Goal: Check status: Check status

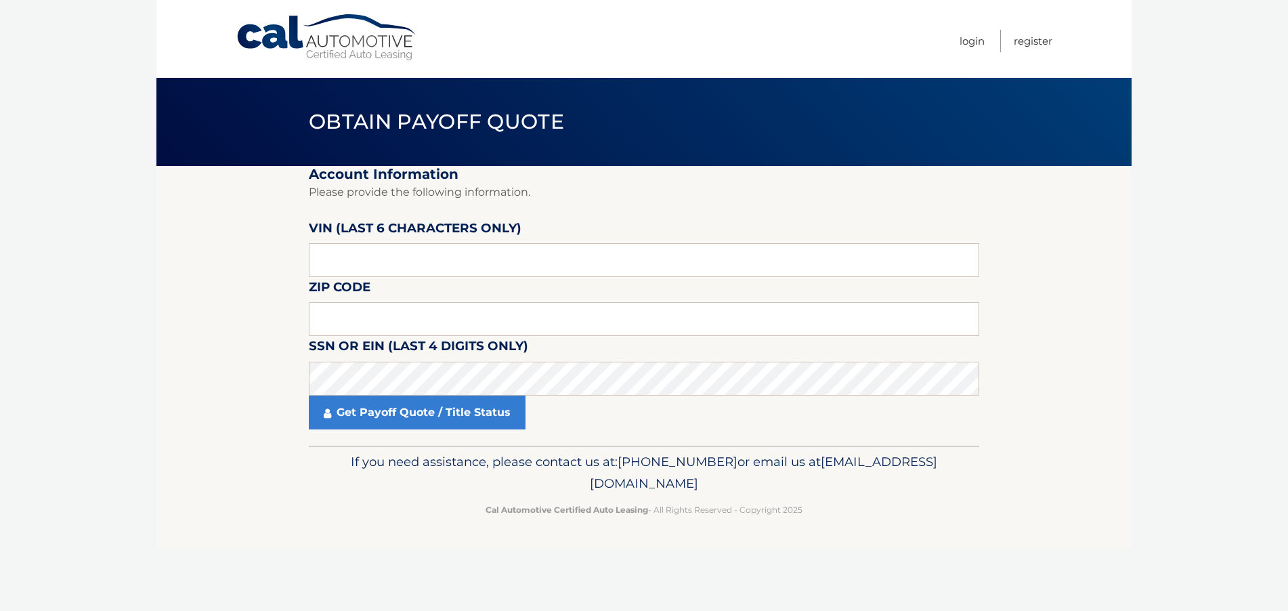
click at [444, 260] on input "text" at bounding box center [644, 260] width 671 height 34
drag, startPoint x: 0, startPoint y: 0, endPoint x: 442, endPoint y: 260, distance: 513.1
click at [442, 260] on input "text" at bounding box center [644, 260] width 671 height 34
click at [382, 331] on input "text" at bounding box center [644, 319] width 671 height 34
type input "07430"
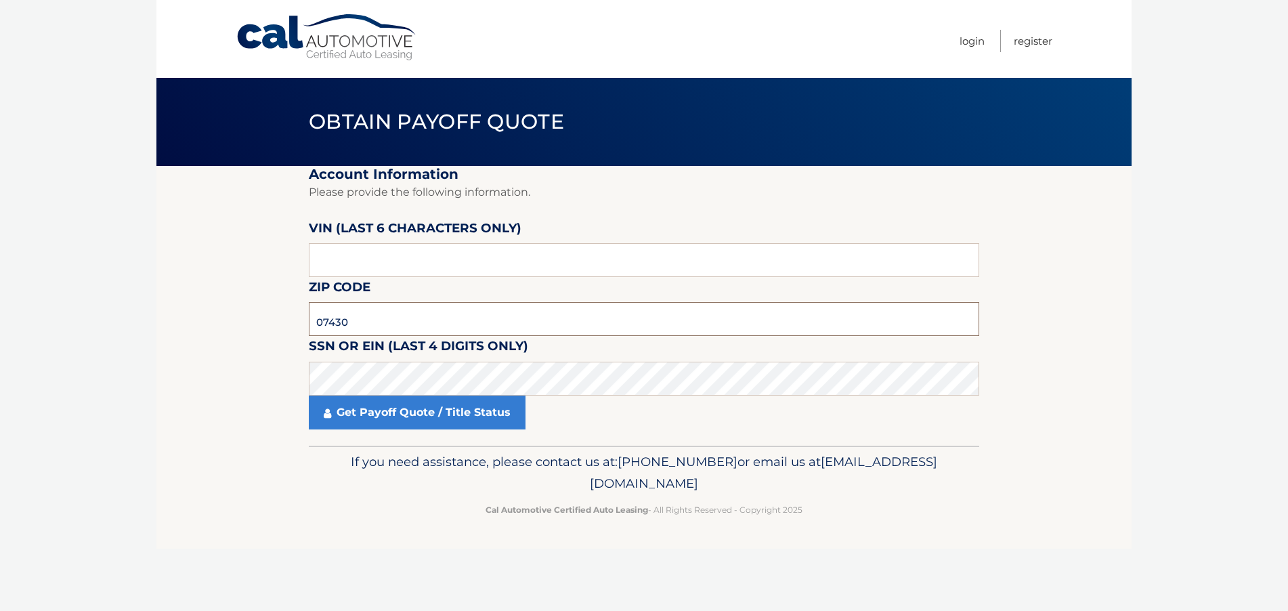
click at [412, 322] on input "07430" at bounding box center [644, 319] width 671 height 34
click at [488, 241] on label "VIN (last 6 characters only)" at bounding box center [415, 230] width 213 height 25
click at [488, 253] on input "text" at bounding box center [644, 260] width 671 height 34
paste input "009310"
type input "009310"
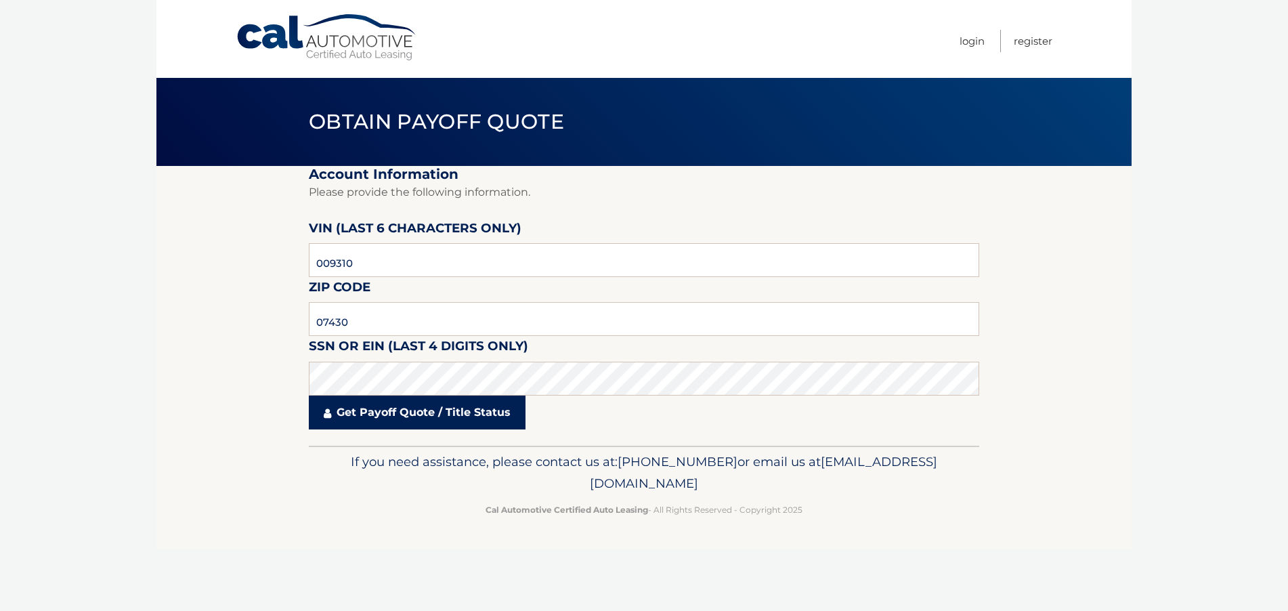
click at [438, 407] on link "Get Payoff Quote / Title Status" at bounding box center [417, 413] width 217 height 34
click at [373, 414] on link "Get Payoff Quote / Title Status" at bounding box center [417, 413] width 217 height 34
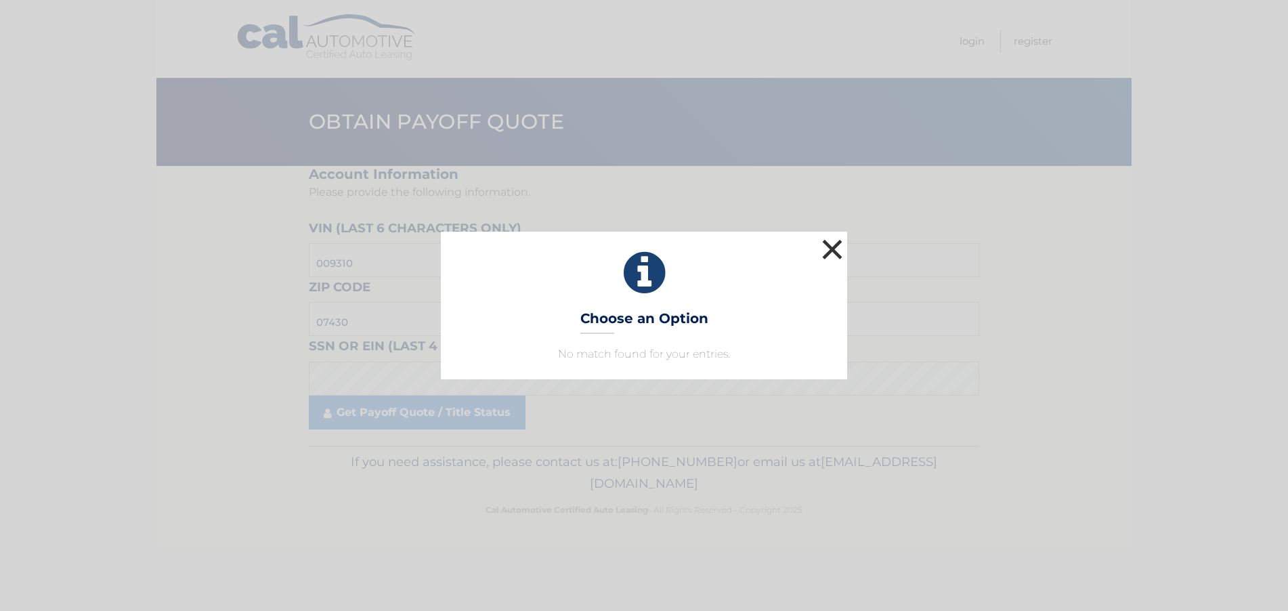
click at [828, 246] on button "×" at bounding box center [832, 249] width 27 height 27
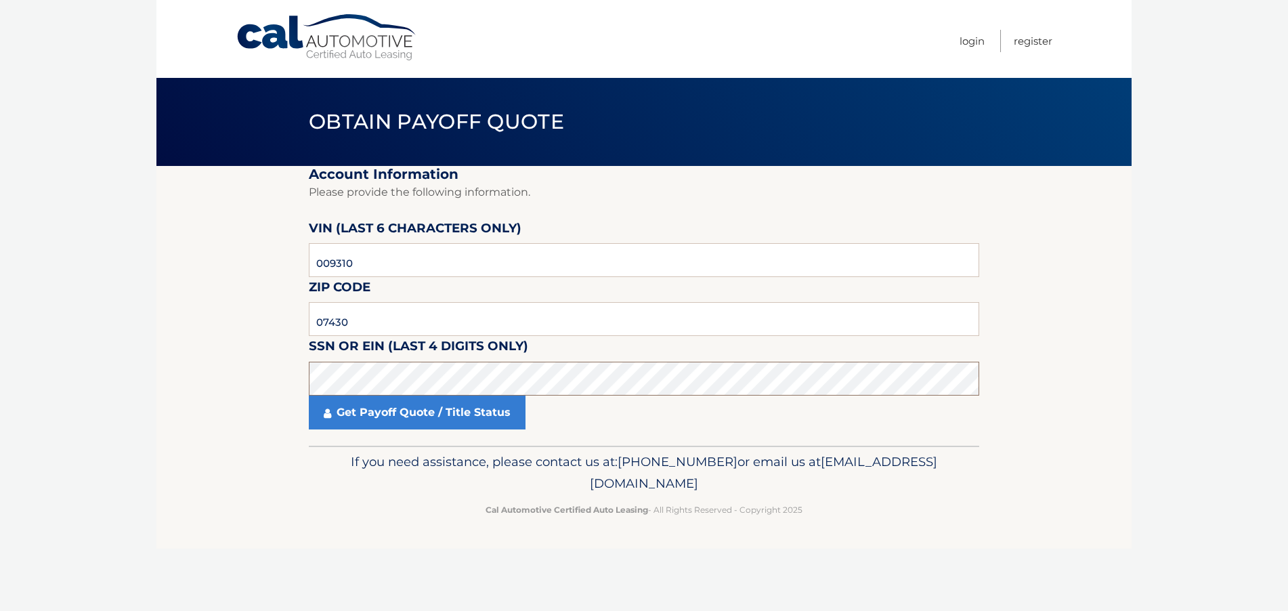
click at [264, 376] on section "Account Information Please provide the following information. [PERSON_NAME] (la…" at bounding box center [643, 306] width 975 height 280
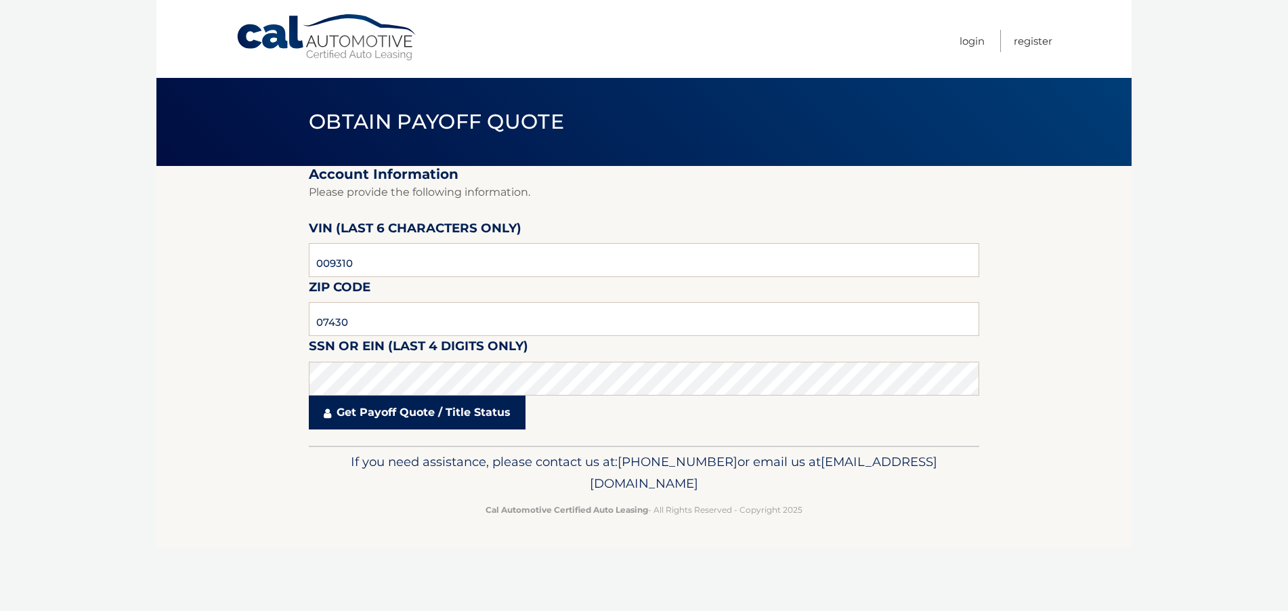
click at [422, 415] on link "Get Payoff Quote / Title Status" at bounding box center [417, 413] width 217 height 34
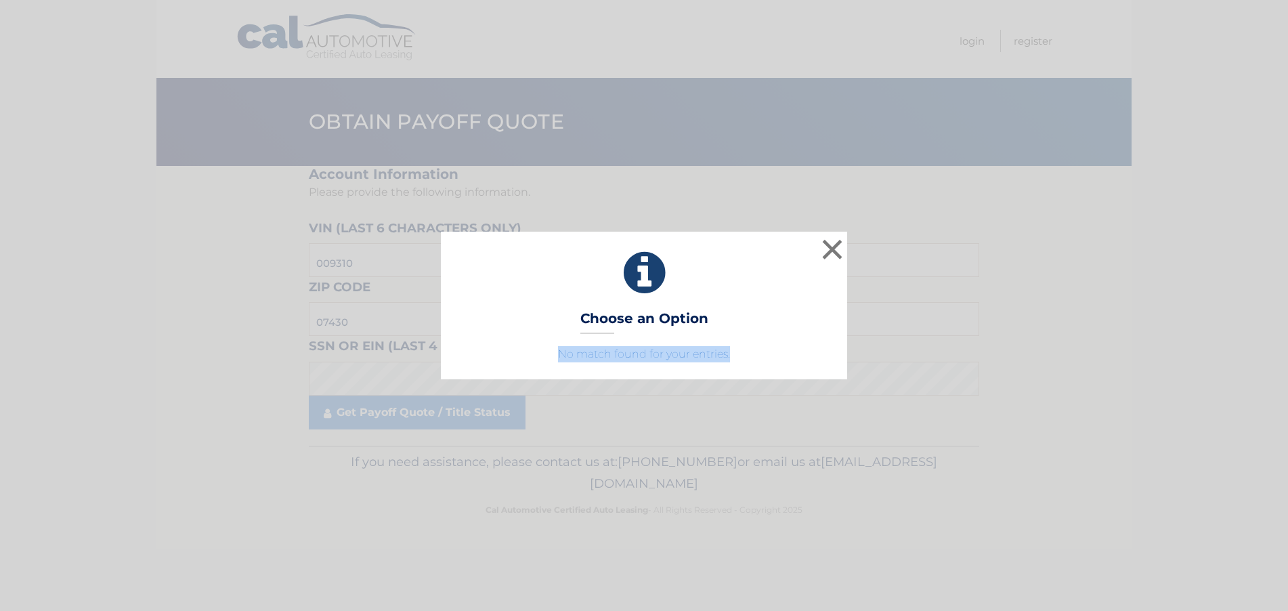
drag, startPoint x: 808, startPoint y: 347, endPoint x: 552, endPoint y: 348, distance: 256.0
click at [552, 348] on p "No match found for your entries." at bounding box center [644, 354] width 373 height 16
click at [832, 244] on button "×" at bounding box center [832, 249] width 27 height 27
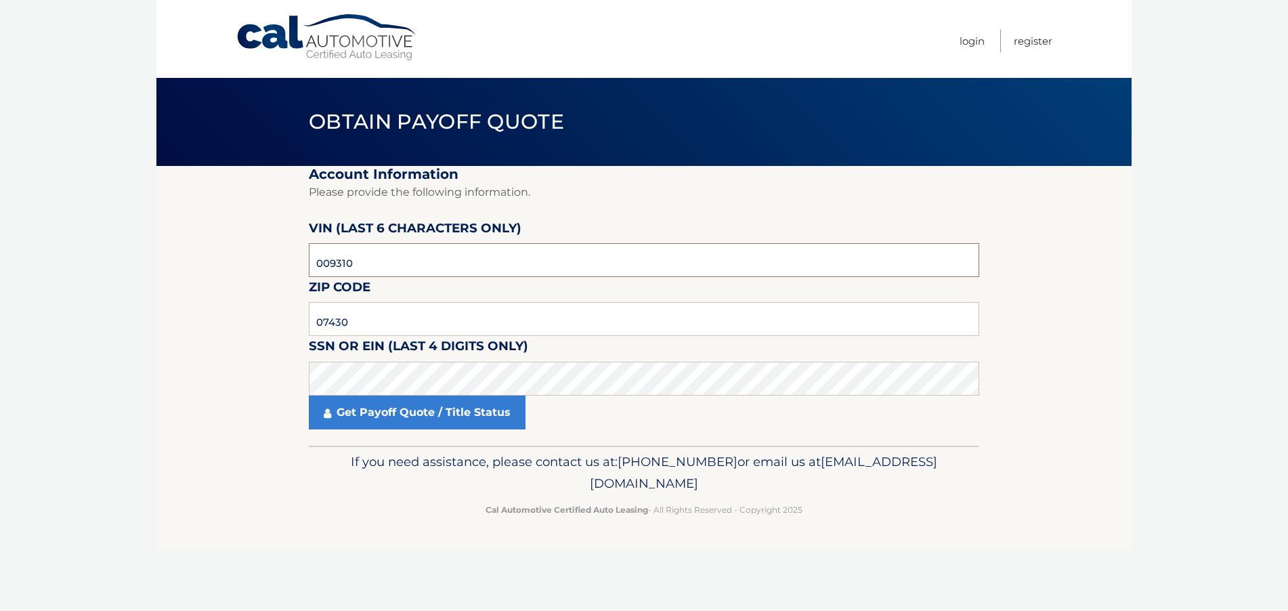
click at [502, 269] on input "009310" at bounding box center [644, 260] width 671 height 34
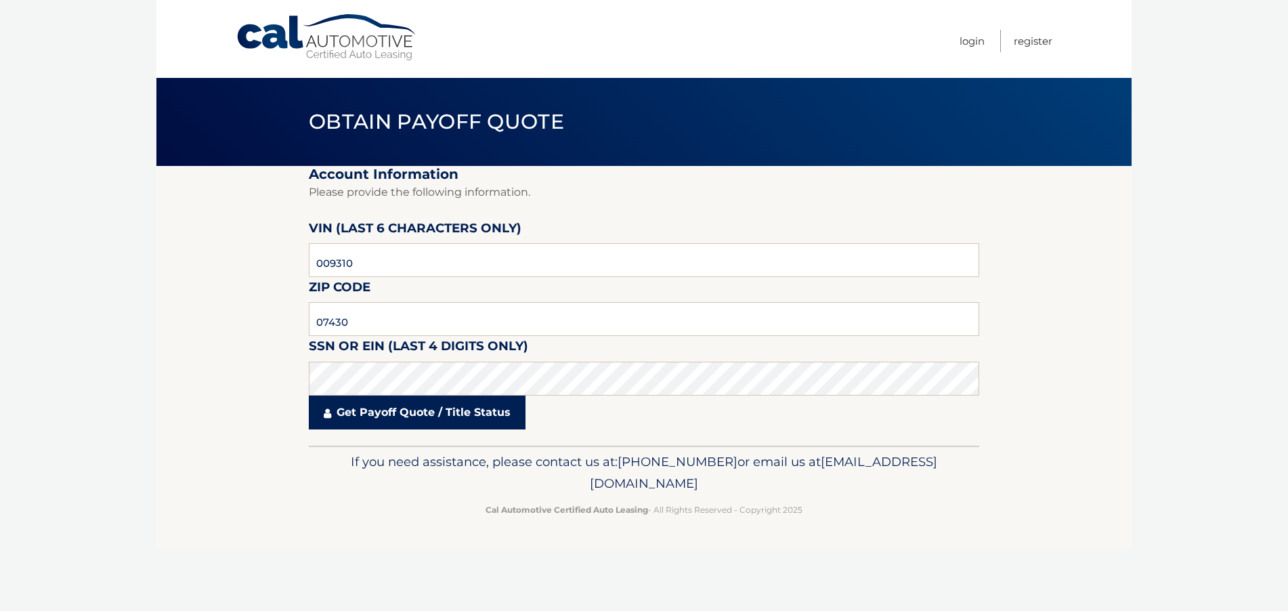
click at [441, 398] on link "Get Payoff Quote / Title Status" at bounding box center [417, 413] width 217 height 34
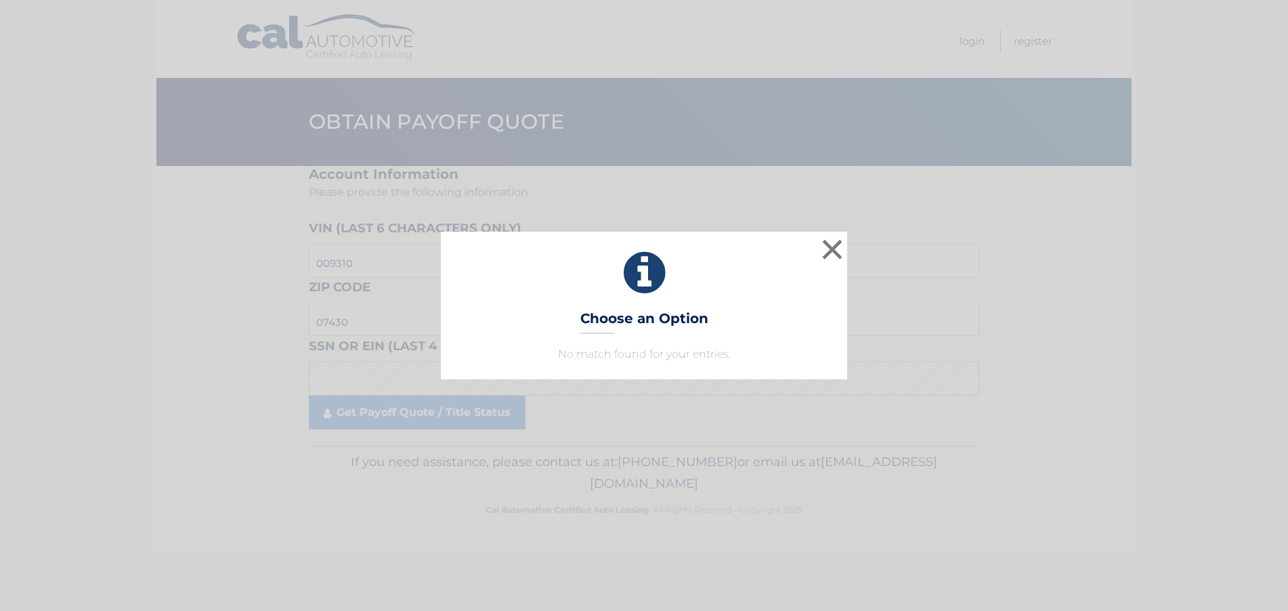
drag, startPoint x: 441, startPoint y: 397, endPoint x: 461, endPoint y: 378, distance: 27.3
click at [456, 381] on body "× Choose an Option No match found for your entries. This is what you see on sec…" at bounding box center [644, 305] width 1288 height 611
click at [836, 242] on button "×" at bounding box center [832, 249] width 27 height 27
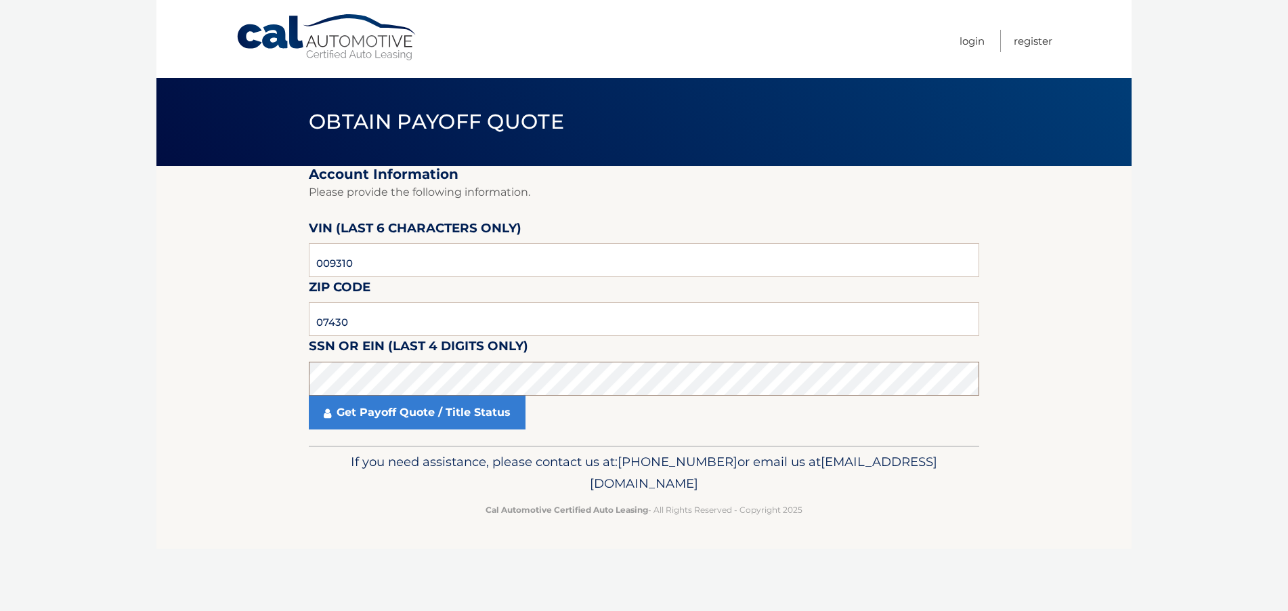
click at [250, 370] on section "Account Information Please provide the following information. [PERSON_NAME] (la…" at bounding box center [643, 306] width 975 height 280
click at [420, 271] on input "009310" at bounding box center [644, 260] width 671 height 34
click at [620, 351] on fieldset "Account Information Please provide the following information. [PERSON_NAME] (la…" at bounding box center [644, 306] width 671 height 280
drag, startPoint x: 692, startPoint y: 467, endPoint x: 774, endPoint y: 470, distance: 82.7
click at [774, 470] on p "If you need assistance, please contact us at: [PHONE_NUMBER] or email us at [EM…" at bounding box center [644, 472] width 653 height 43
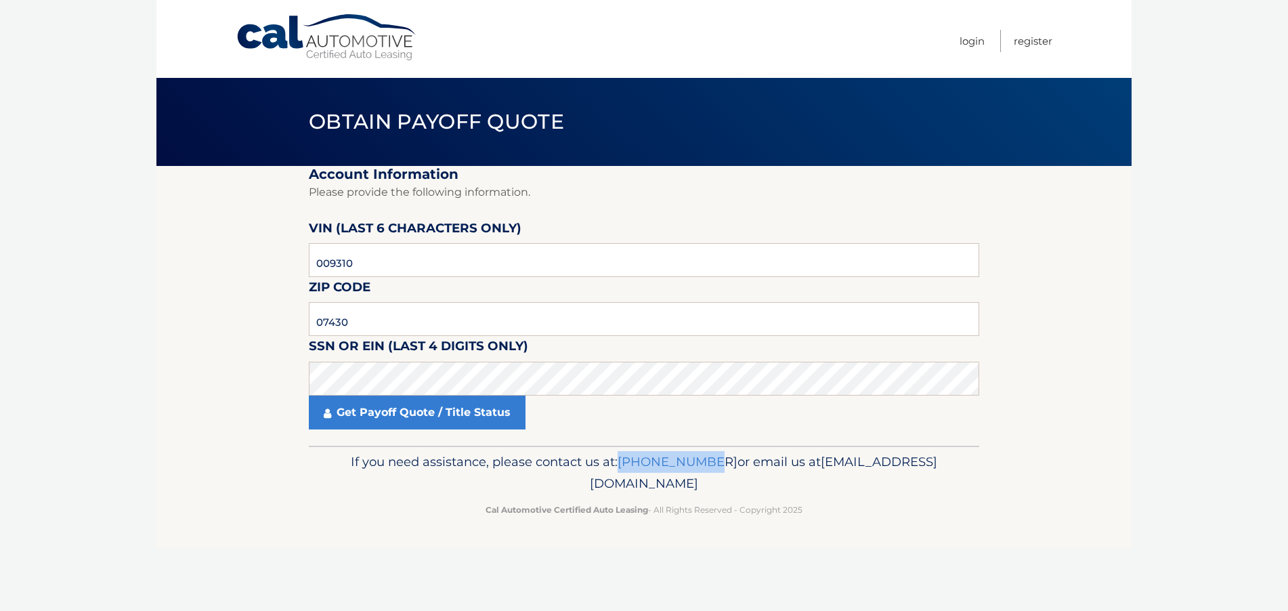
click at [738, 472] on p "If you need assistance, please contact us at: [PHONE_NUMBER] or email us at [EM…" at bounding box center [644, 472] width 653 height 43
click at [711, 495] on div "If you need assistance, please contact us at: [PHONE_NUMBER] or email us at [EM…" at bounding box center [644, 484] width 671 height 76
click at [711, 489] on span "[EMAIL_ADDRESS][DOMAIN_NAME]" at bounding box center [763, 472] width 347 height 37
click at [711, 488] on span "[EMAIL_ADDRESS][DOMAIN_NAME]" at bounding box center [763, 472] width 347 height 37
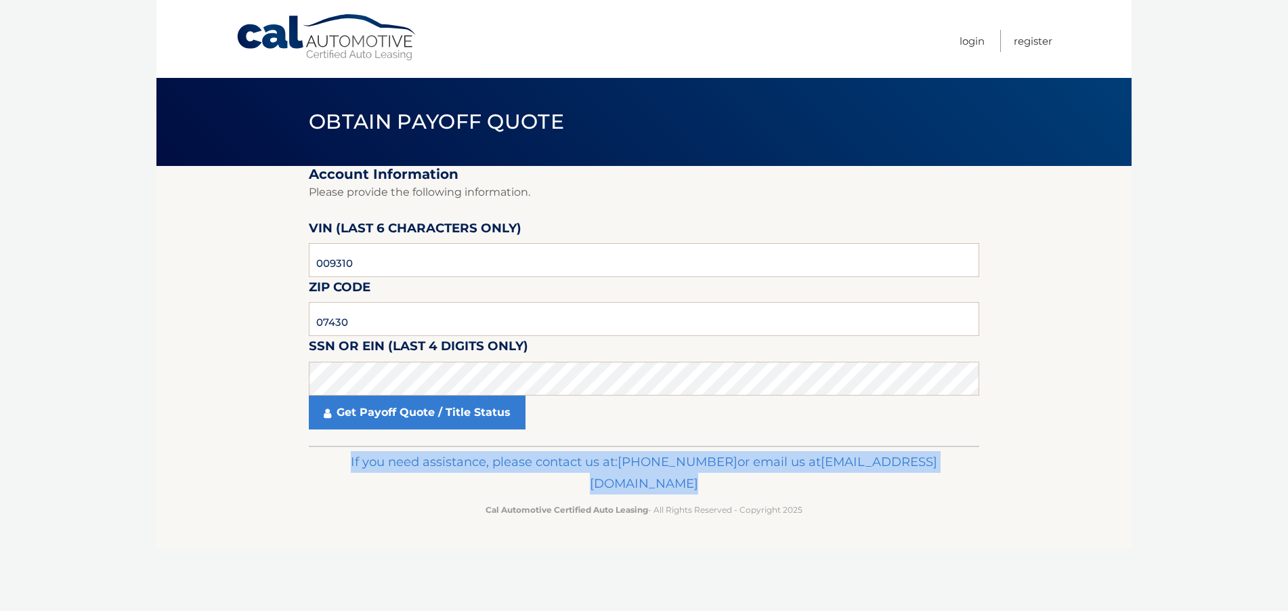
click at [711, 488] on span "[EMAIL_ADDRESS][DOMAIN_NAME]" at bounding box center [763, 472] width 347 height 37
click at [758, 480] on span "[EMAIL_ADDRESS][DOMAIN_NAME]" at bounding box center [763, 472] width 347 height 37
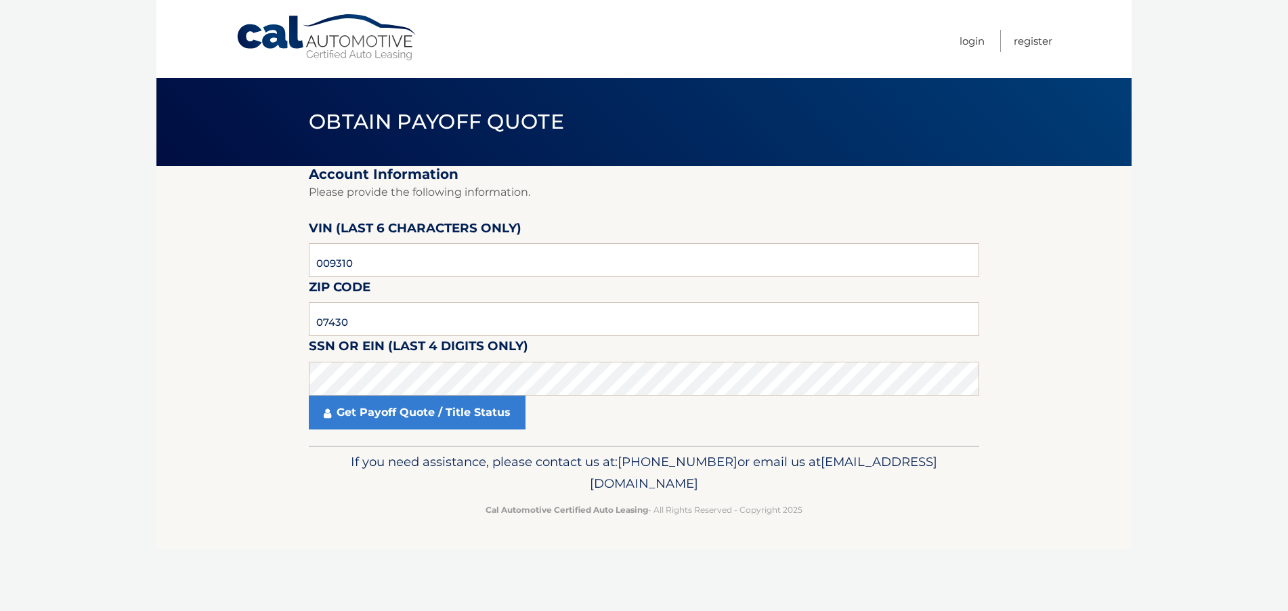
drag, startPoint x: 765, startPoint y: 484, endPoint x: 518, endPoint y: 490, distance: 246.6
click at [518, 490] on p "If you need assistance, please contact us at: [PHONE_NUMBER] or email us at [EM…" at bounding box center [644, 472] width 653 height 43
copy span "[EMAIL_ADDRESS][DOMAIN_NAME]"
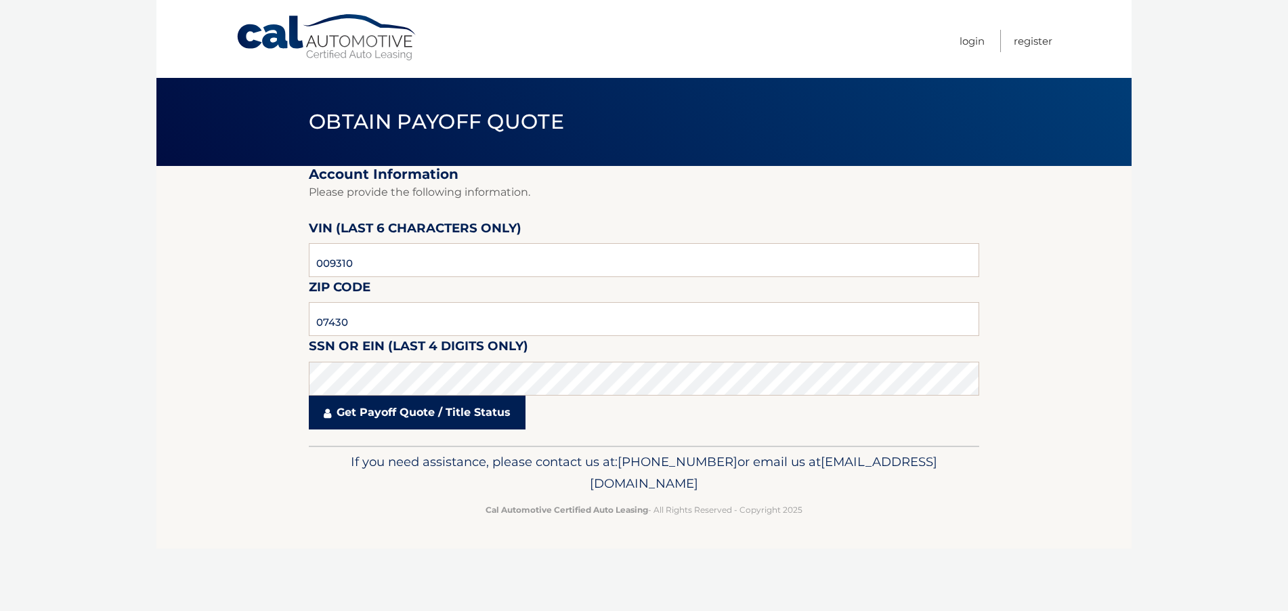
click at [491, 410] on link "Get Payoff Quote / Title Status" at bounding box center [417, 413] width 217 height 34
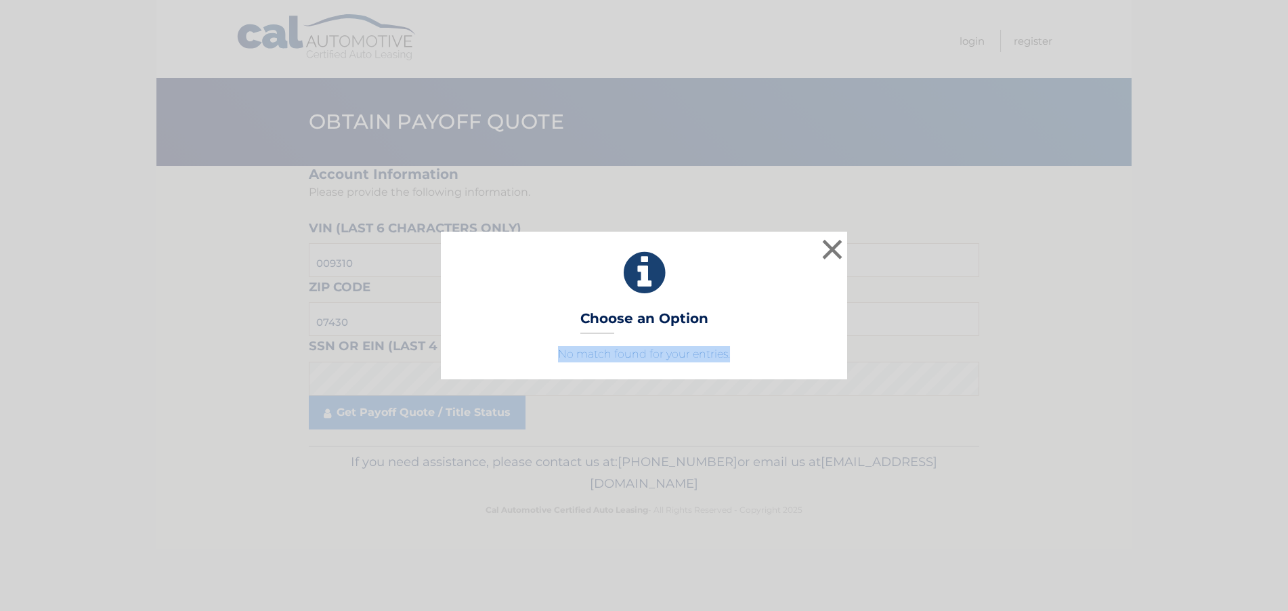
drag, startPoint x: 712, startPoint y: 354, endPoint x: 511, endPoint y: 354, distance: 201.2
click at [511, 354] on p "No match found for your entries." at bounding box center [644, 354] width 373 height 16
click at [834, 254] on button "×" at bounding box center [832, 249] width 27 height 27
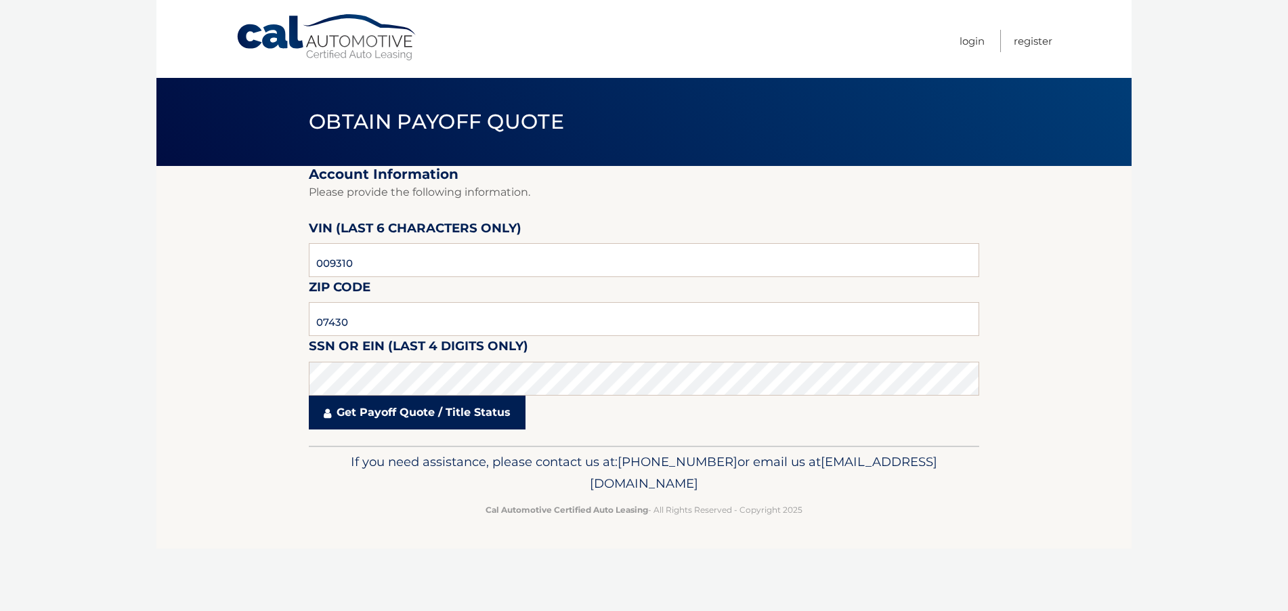
click at [364, 422] on link "Get Payoff Quote / Title Status" at bounding box center [417, 413] width 217 height 34
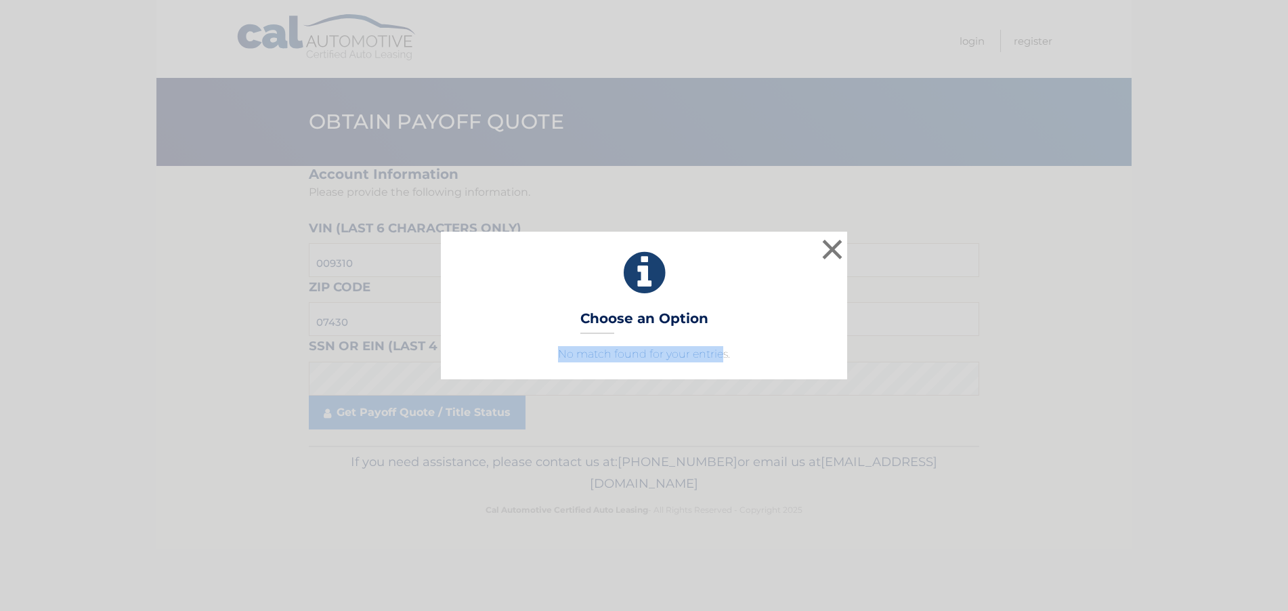
drag, startPoint x: 725, startPoint y: 359, endPoint x: 527, endPoint y: 360, distance: 197.8
click at [527, 360] on p "No match found for your entries." at bounding box center [644, 354] width 373 height 16
click at [836, 256] on button "×" at bounding box center [832, 249] width 27 height 27
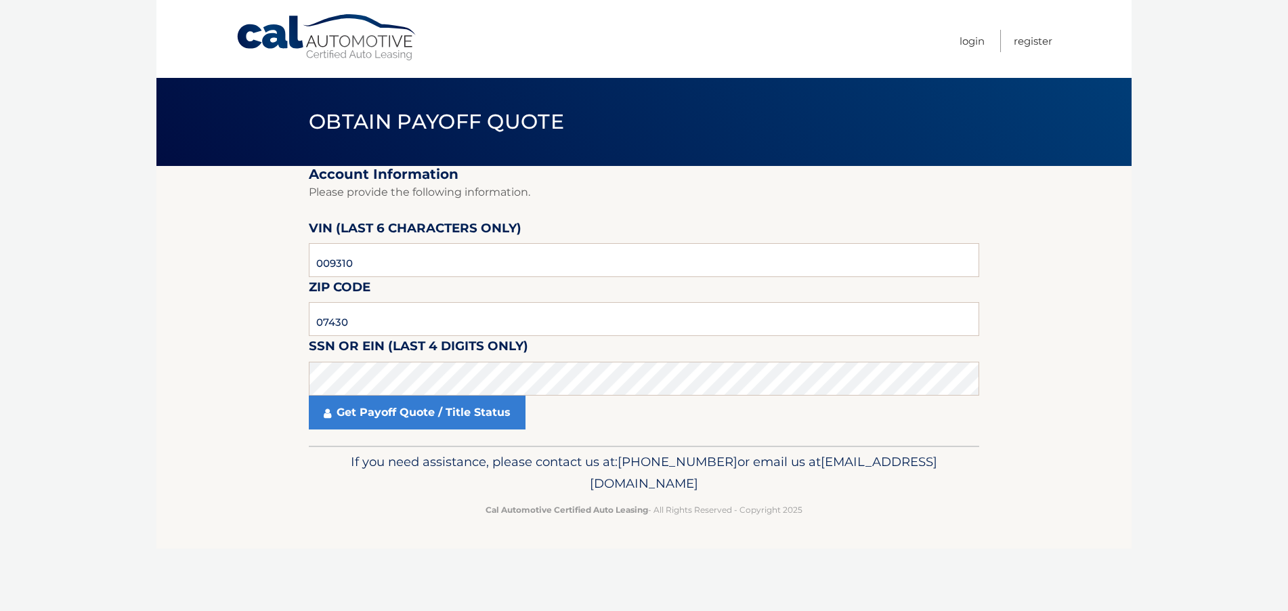
click at [529, 350] on fieldset "Account Information Please provide the following information. [PERSON_NAME] (la…" at bounding box center [644, 306] width 671 height 280
drag, startPoint x: 450, startPoint y: 333, endPoint x: 328, endPoint y: 323, distance: 123.0
click at [408, 329] on input "07430" at bounding box center [644, 319] width 671 height 34
click at [667, 477] on span "[EMAIL_ADDRESS][DOMAIN_NAME]" at bounding box center [763, 472] width 347 height 37
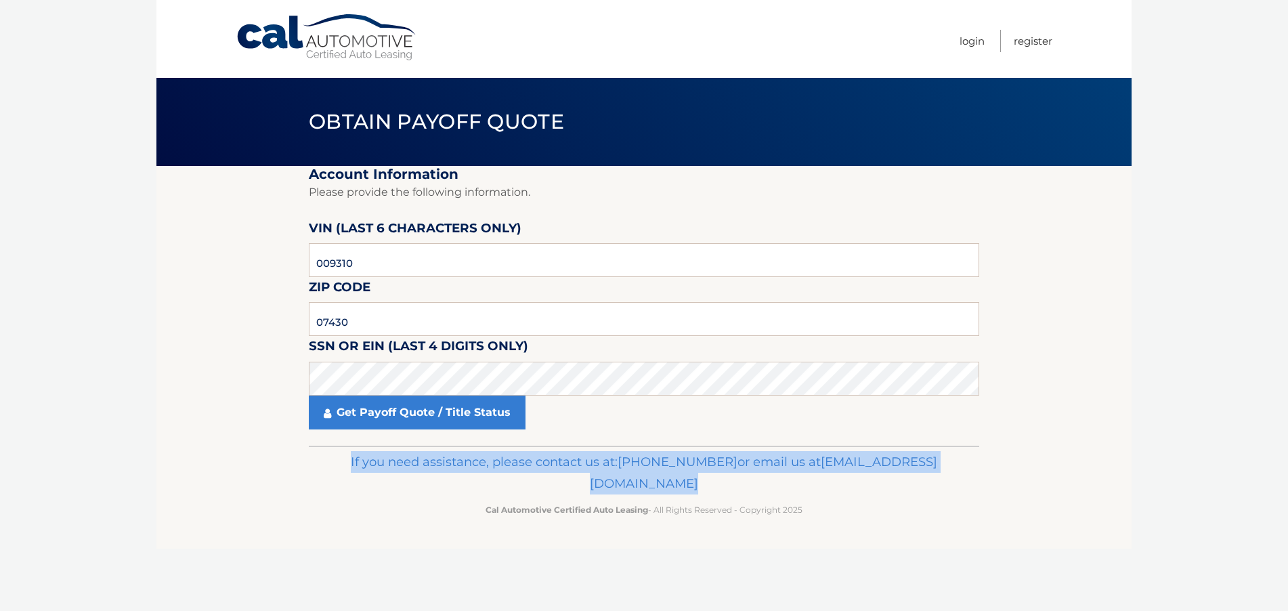
click at [667, 477] on span "[EMAIL_ADDRESS][DOMAIN_NAME]" at bounding box center [763, 472] width 347 height 37
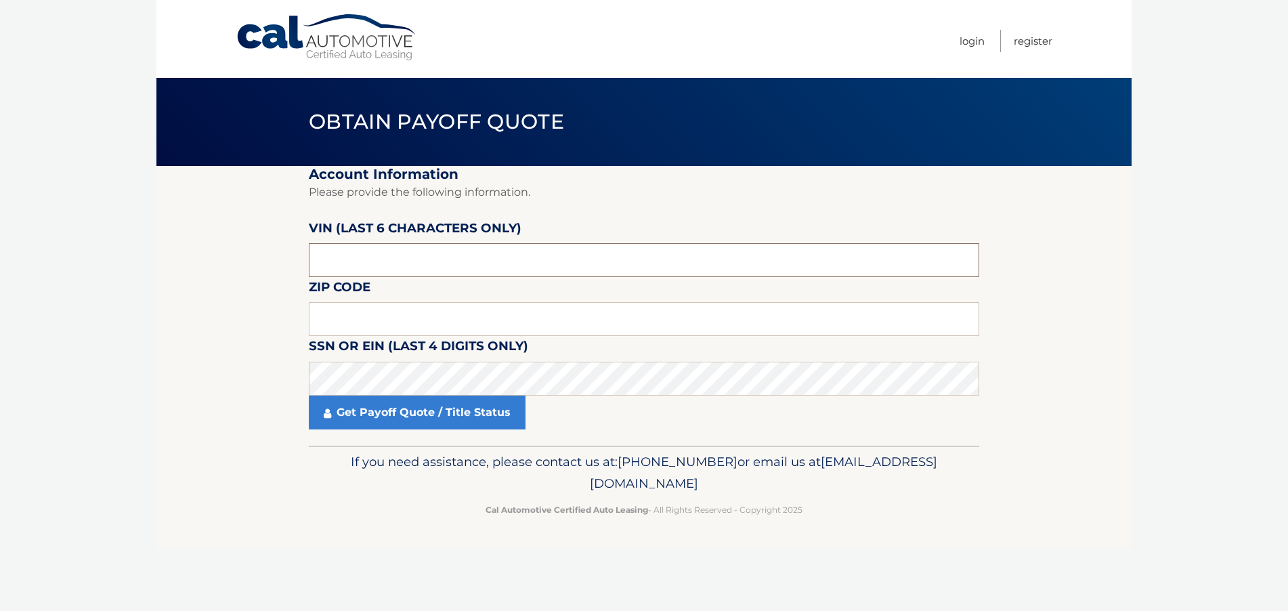
click at [513, 271] on input "text" at bounding box center [644, 260] width 671 height 34
click at [510, 268] on input "text" at bounding box center [644, 260] width 671 height 34
type input "009310"
type input "07430"
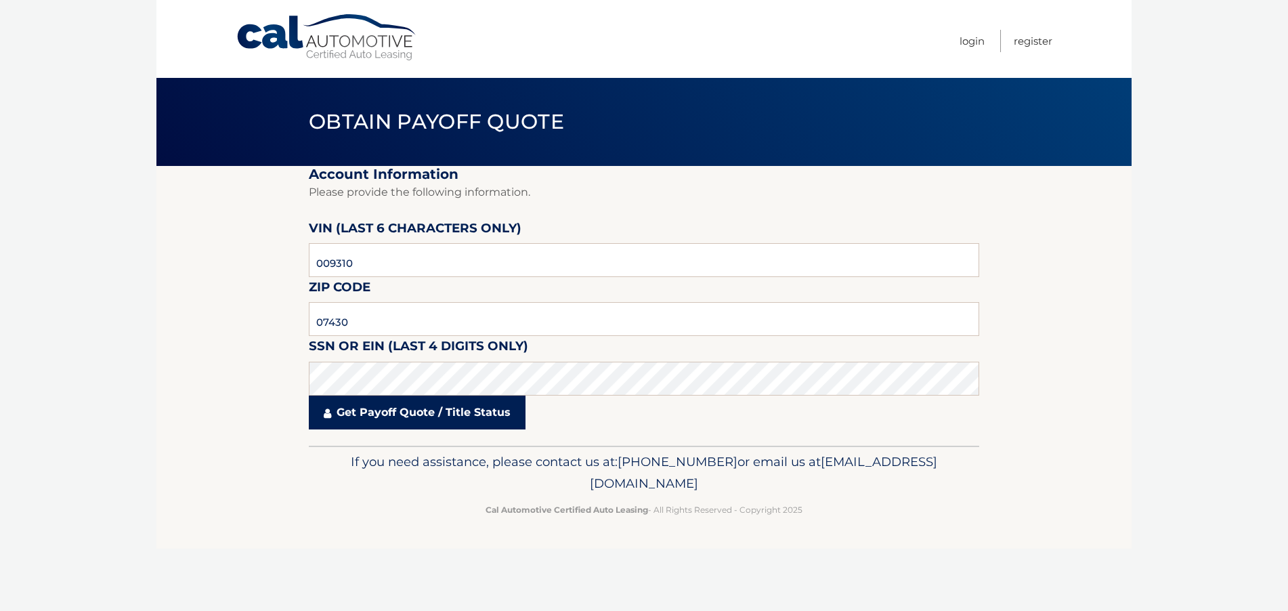
click at [461, 410] on link "Get Payoff Quote / Title Status" at bounding box center [417, 413] width 217 height 34
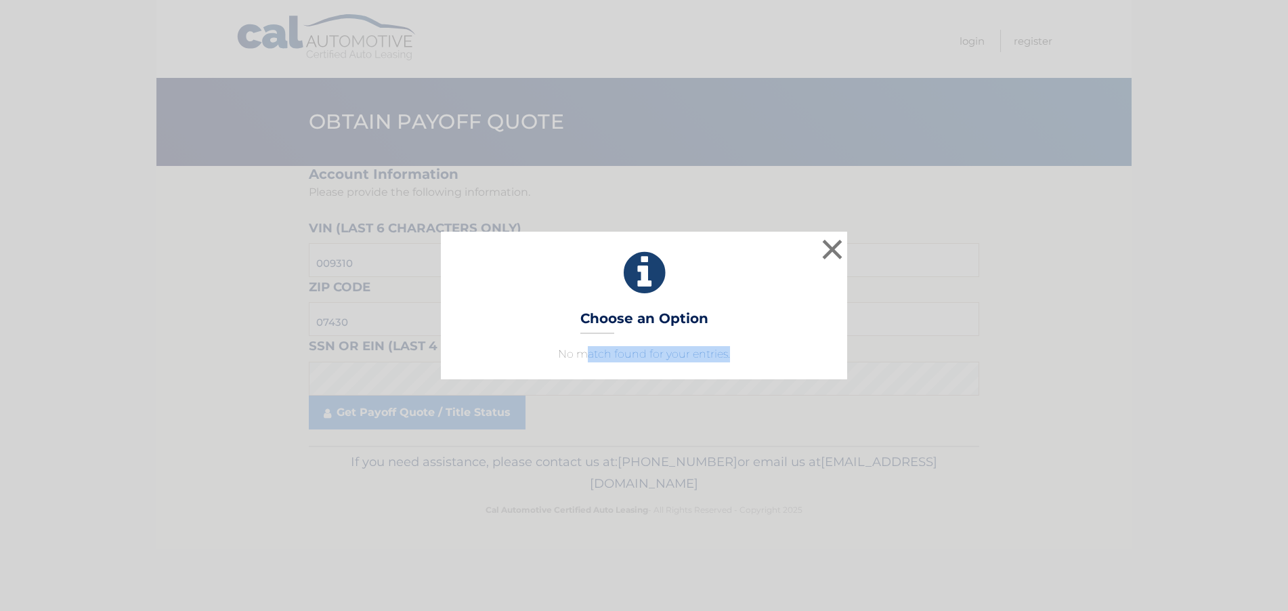
drag, startPoint x: 759, startPoint y: 360, endPoint x: 576, endPoint y: 354, distance: 182.9
click at [576, 354] on p "No match found for your entries." at bounding box center [644, 354] width 373 height 16
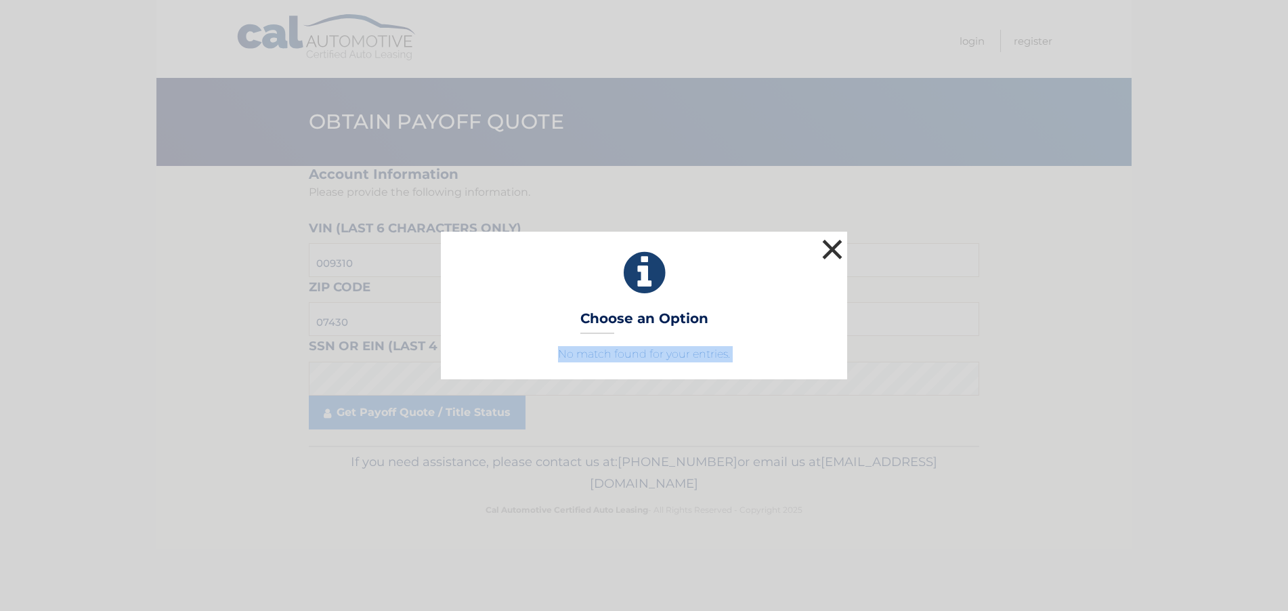
click at [826, 245] on button "×" at bounding box center [832, 249] width 27 height 27
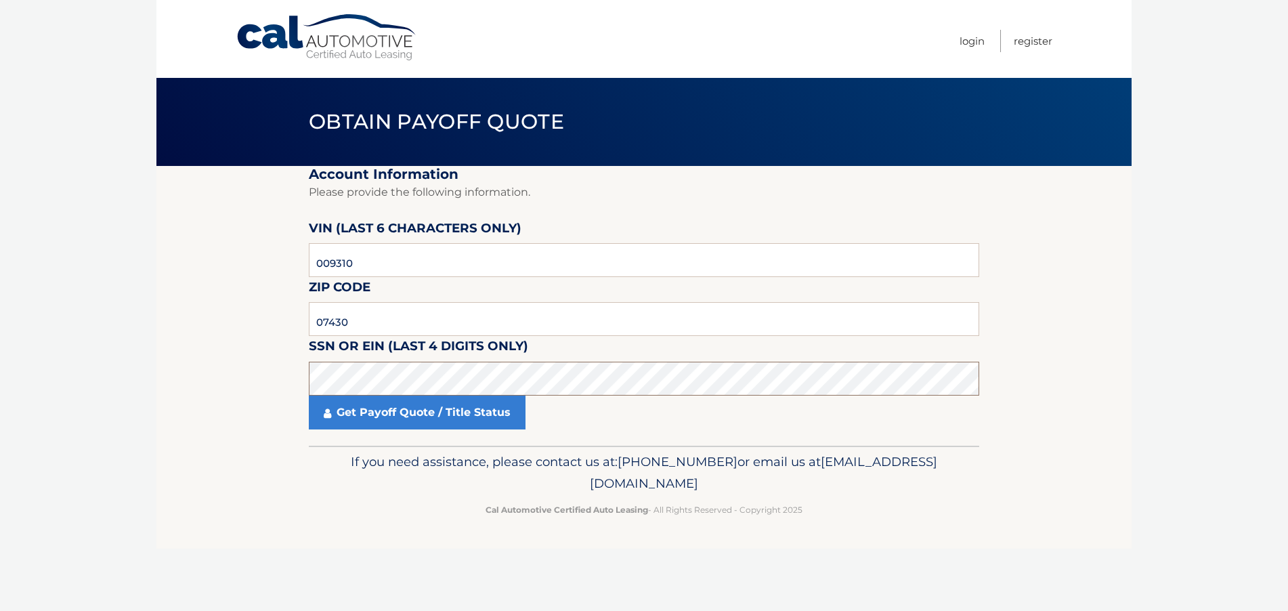
click at [112, 382] on body "Cal Automotive Menu Login Register Obtain Payoff Quote" at bounding box center [644, 305] width 1288 height 611
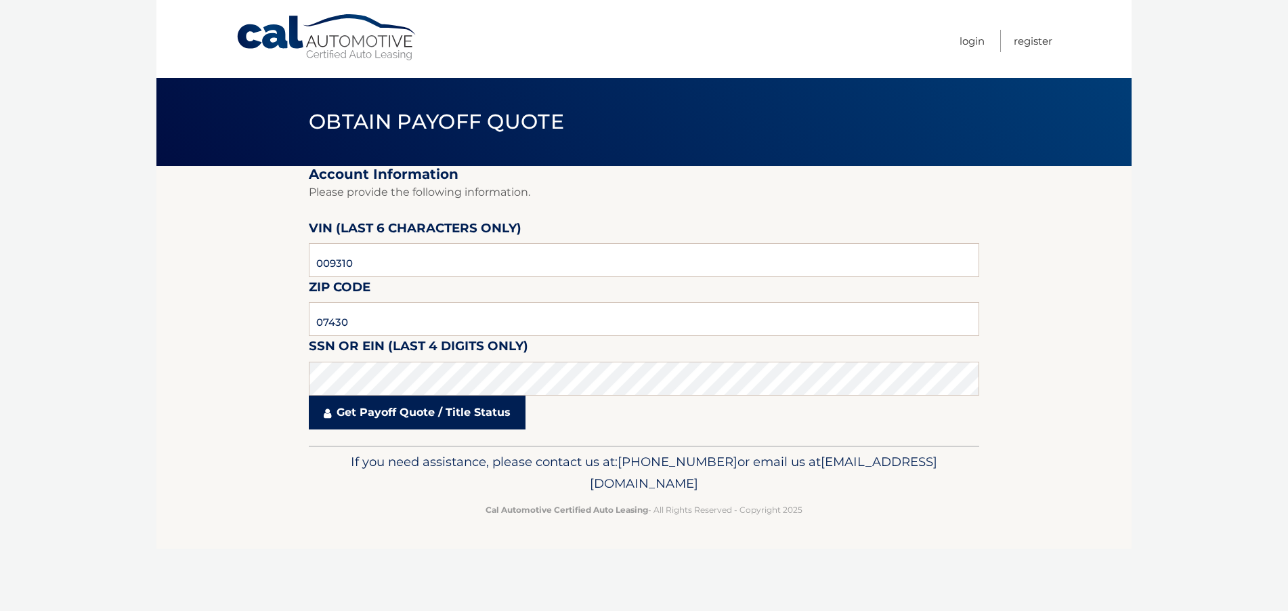
click at [388, 413] on link "Get Payoff Quote / Title Status" at bounding box center [417, 413] width 217 height 34
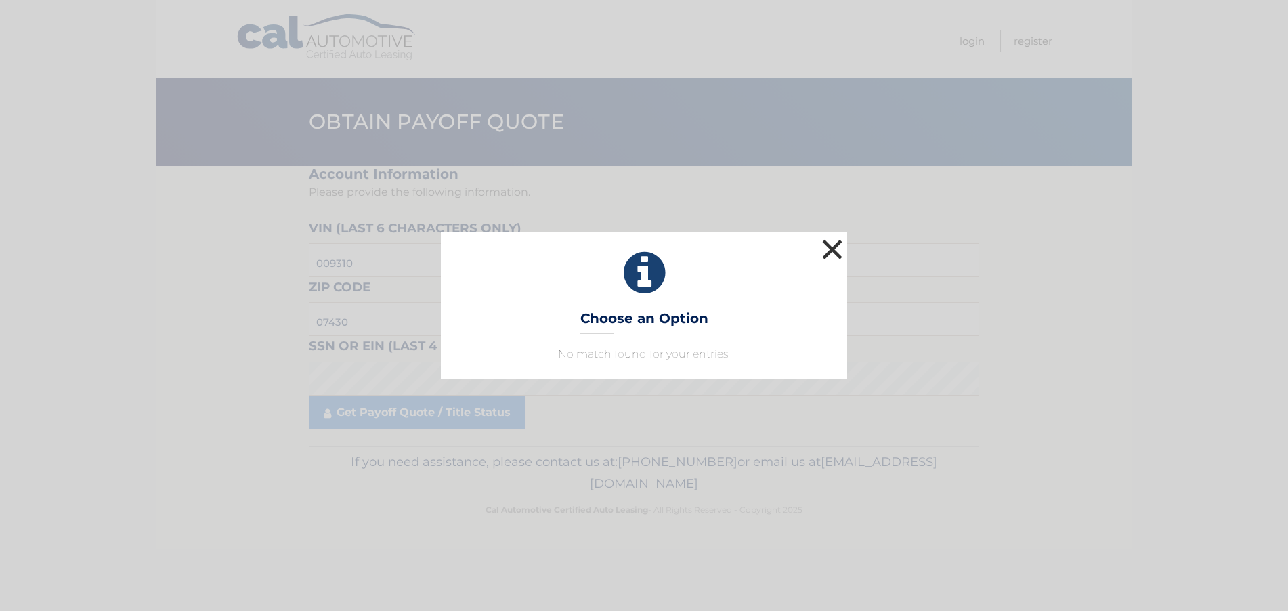
click at [833, 252] on button "×" at bounding box center [832, 249] width 27 height 27
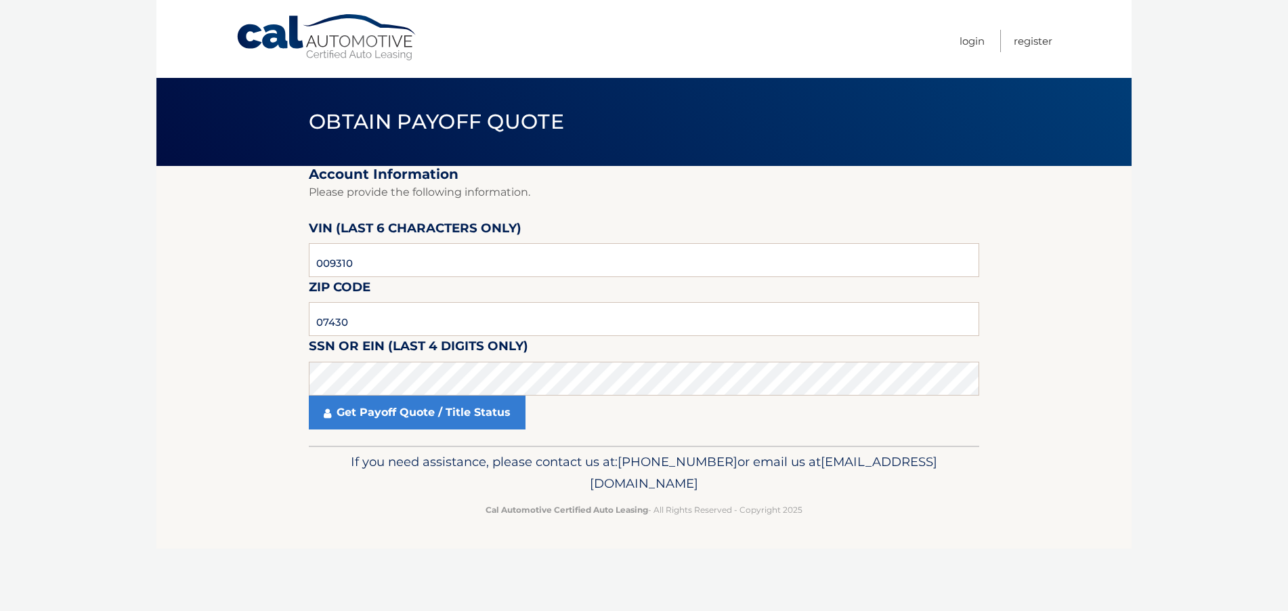
click at [429, 431] on fieldset "Account Information Please provide the following information. [PERSON_NAME] (la…" at bounding box center [644, 306] width 671 height 280
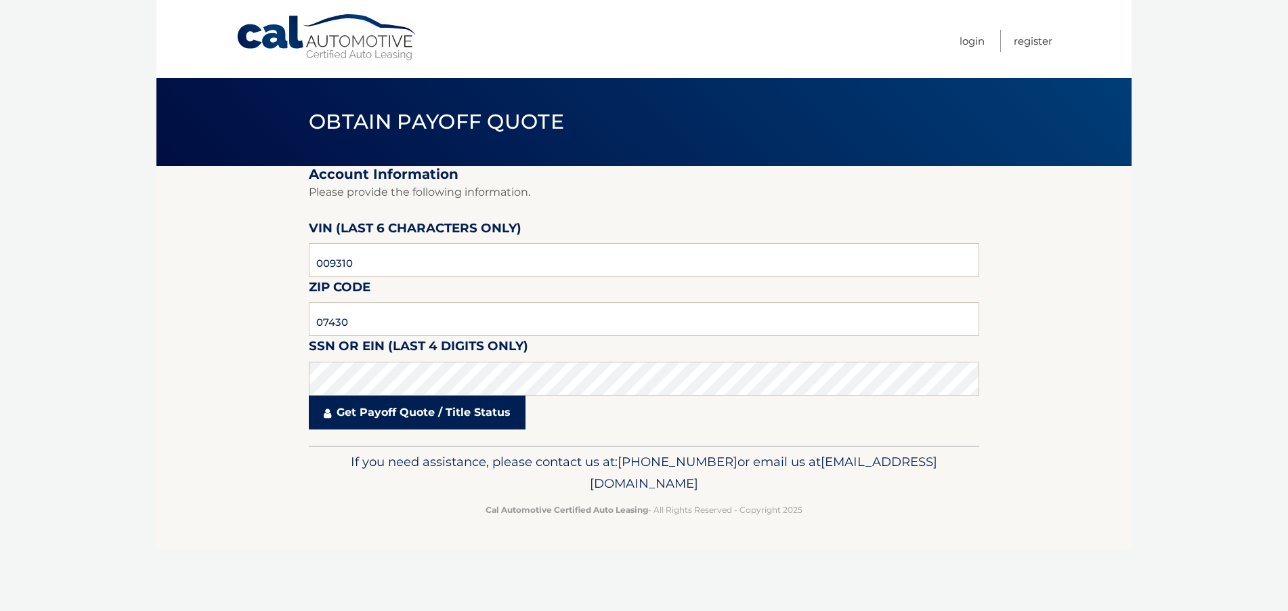
click at [438, 406] on link "Get Payoff Quote / Title Status" at bounding box center [417, 413] width 217 height 34
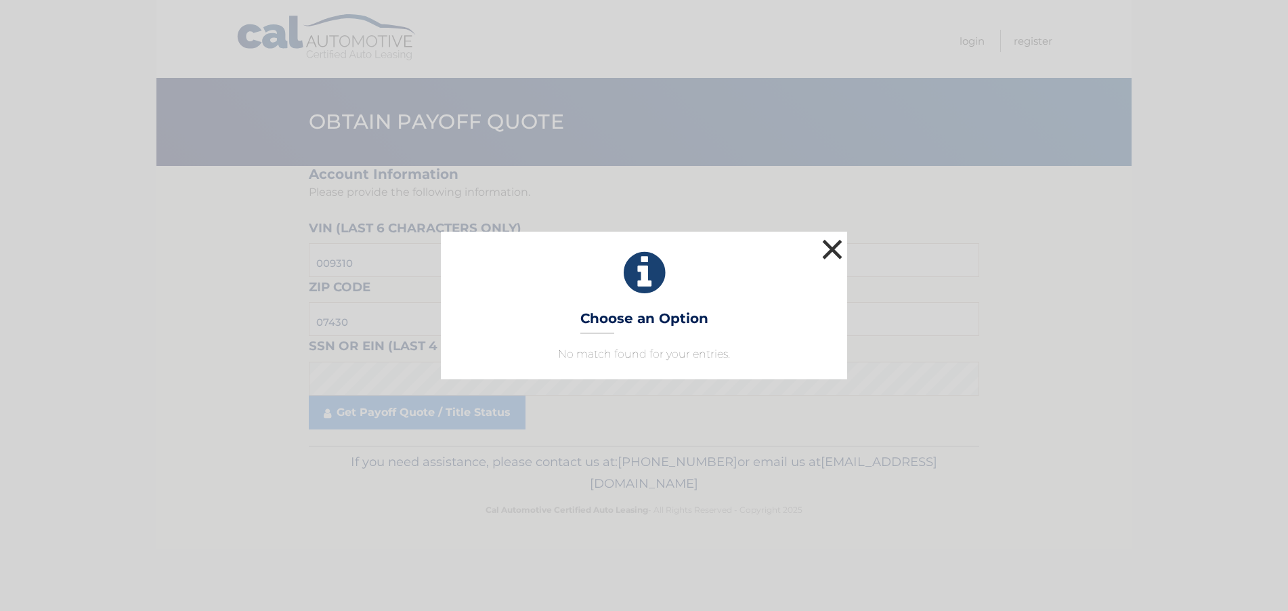
click at [845, 253] on button "×" at bounding box center [832, 249] width 27 height 27
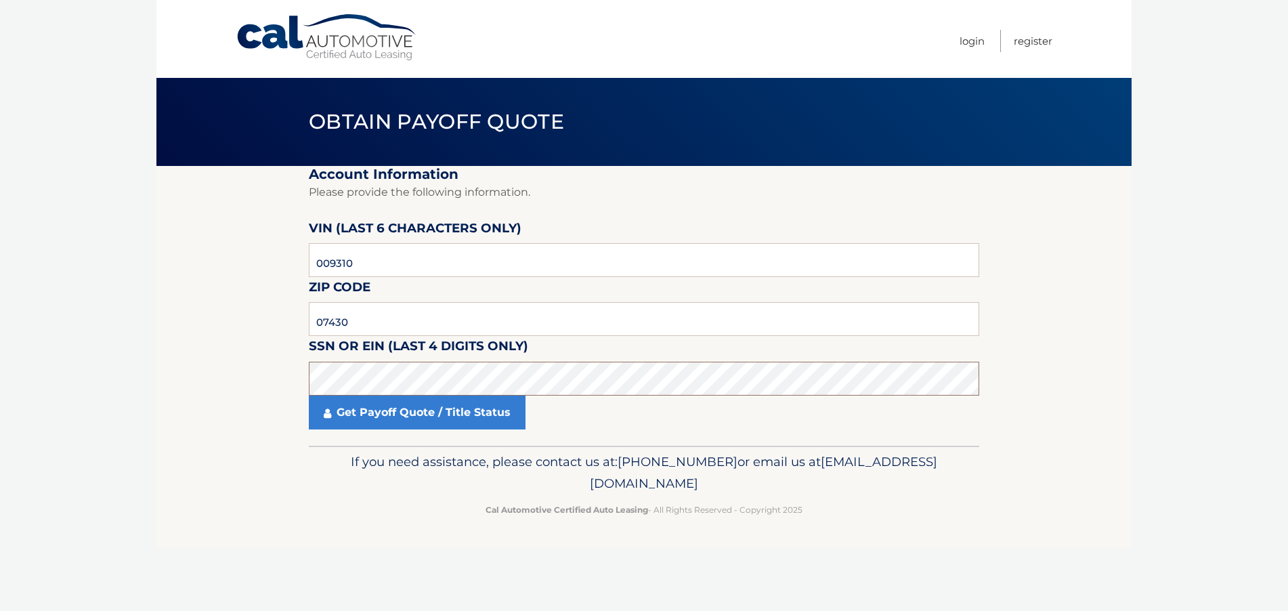
click at [242, 361] on section "Account Information Please provide the following information. [PERSON_NAME] (la…" at bounding box center [643, 306] width 975 height 280
